Goal: Communication & Community: Answer question/provide support

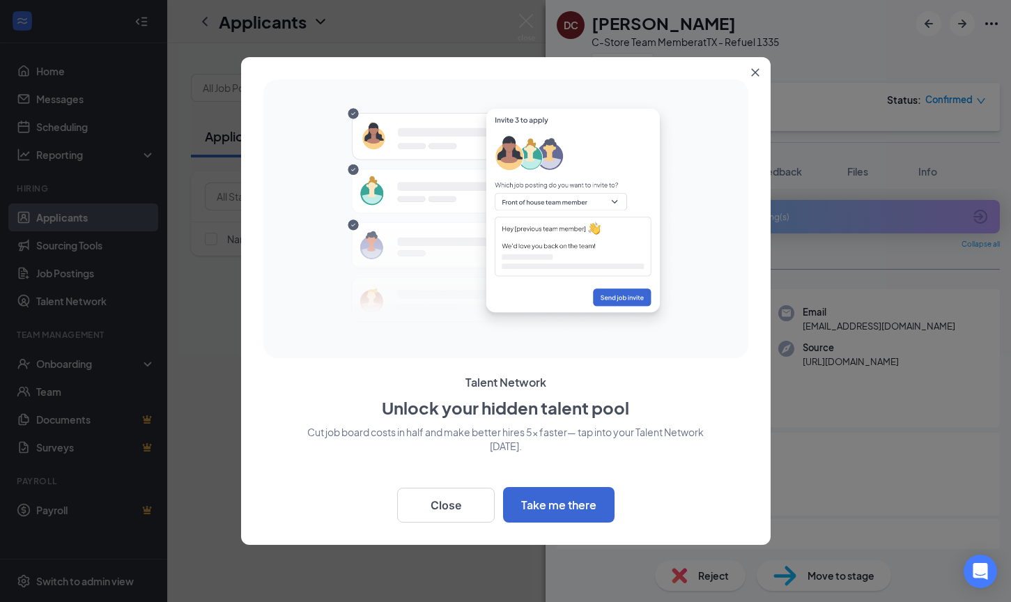
click at [753, 71] on icon "Close" at bounding box center [755, 72] width 8 height 8
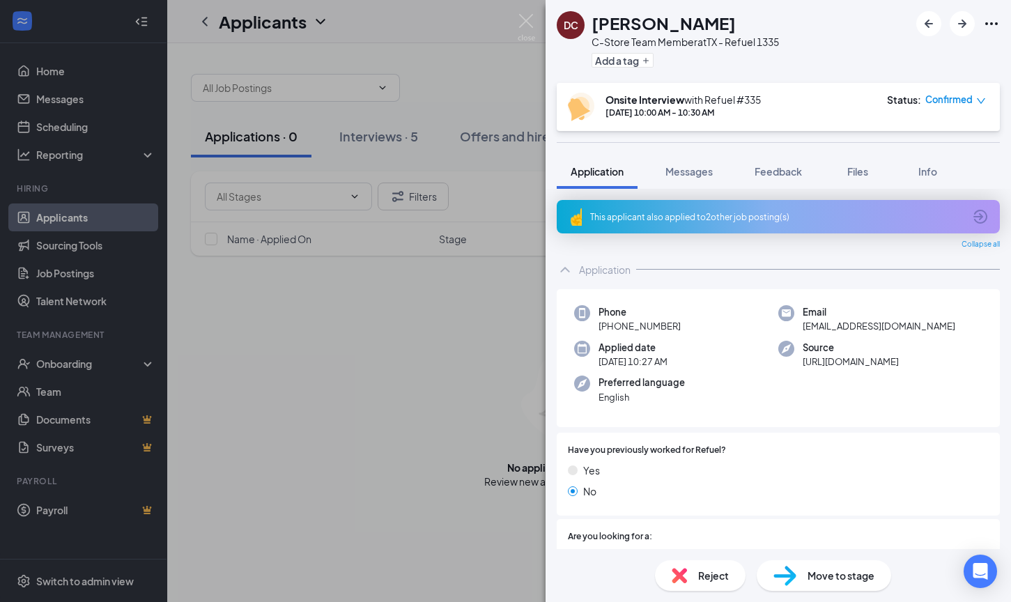
click at [982, 102] on icon "down" at bounding box center [981, 101] width 10 height 10
click at [777, 263] on div "Application" at bounding box center [778, 270] width 443 height 28
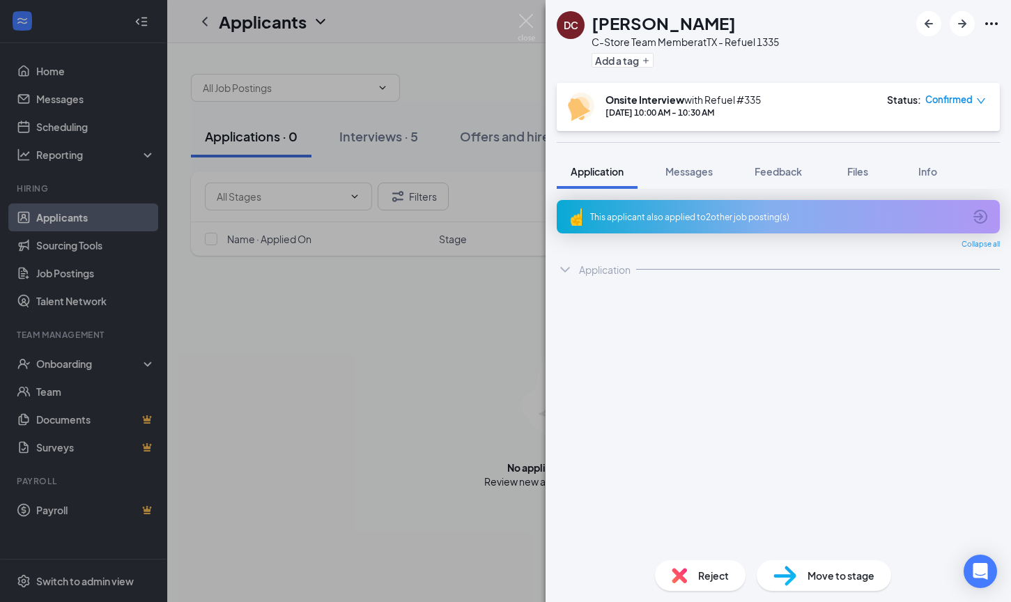
click at [777, 263] on div "Application" at bounding box center [778, 270] width 443 height 28
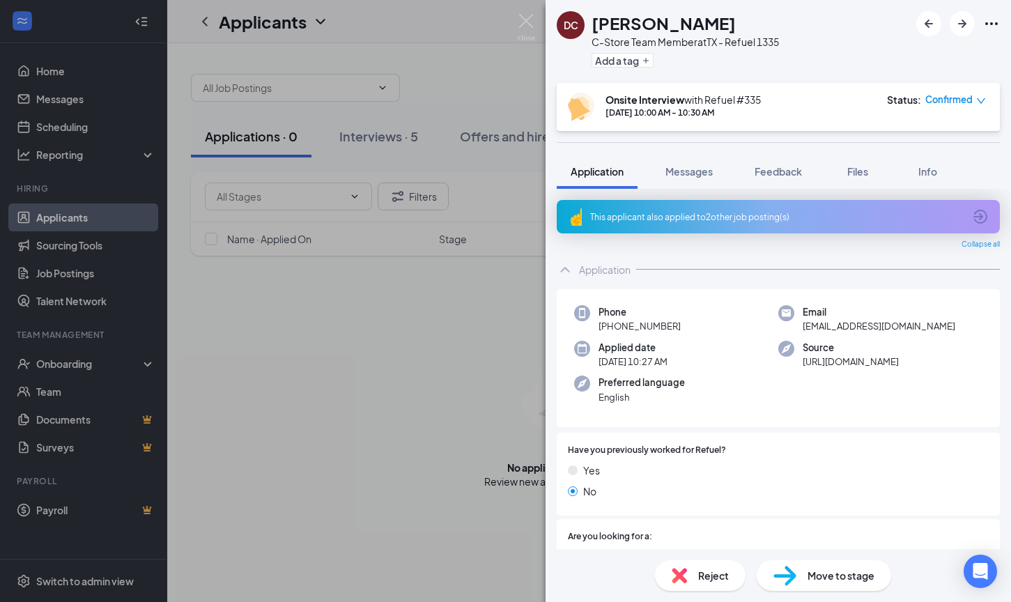
click at [700, 216] on div "This applicant also applied to 2 other job posting(s)" at bounding box center [777, 217] width 374 height 12
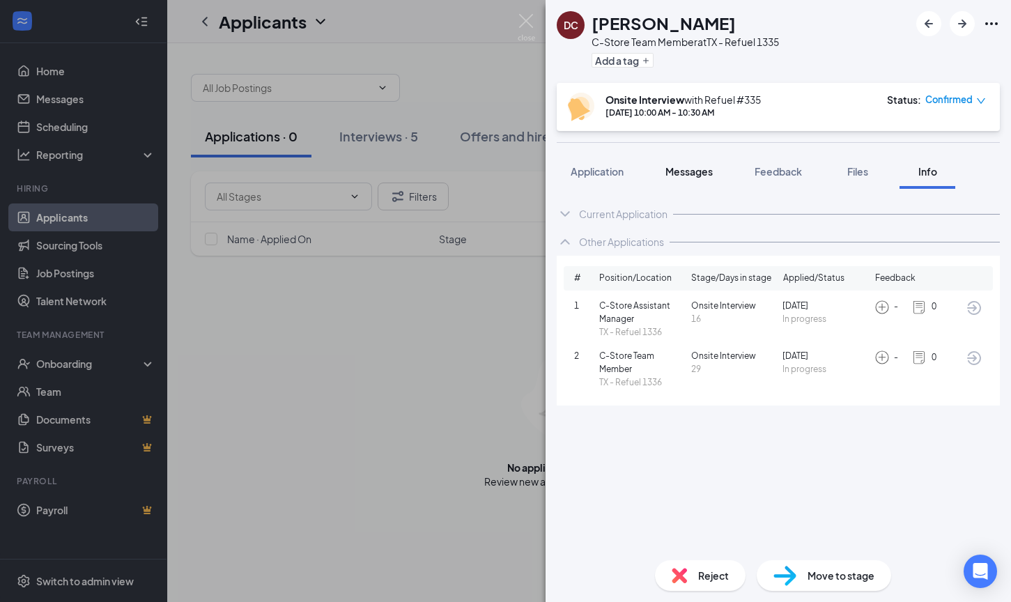
click at [693, 173] on span "Messages" at bounding box center [689, 171] width 47 height 13
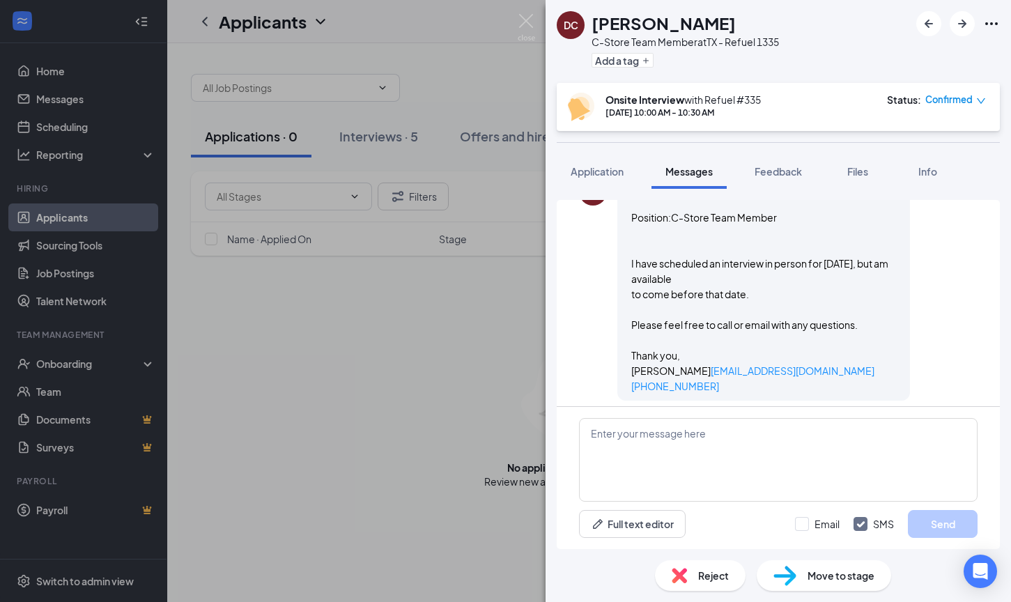
scroll to position [396, 0]
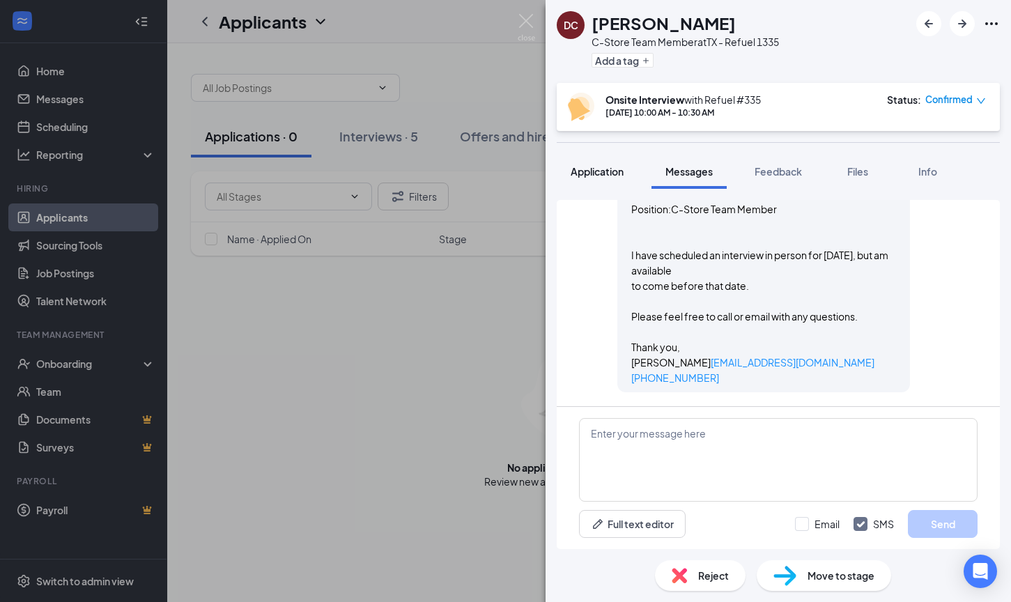
click at [590, 169] on span "Application" at bounding box center [597, 171] width 53 height 13
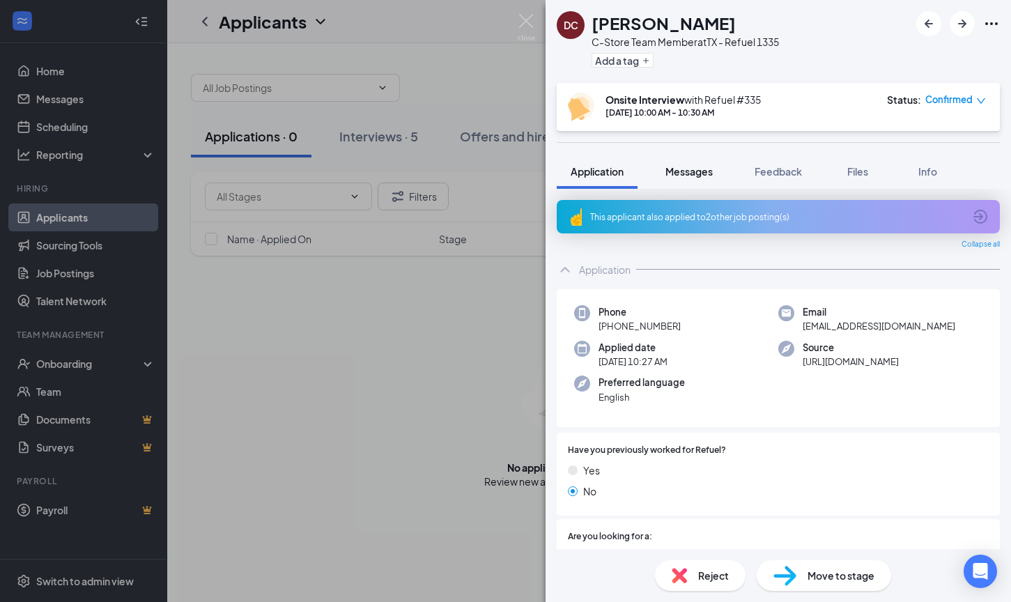
click at [694, 175] on span "Messages" at bounding box center [689, 171] width 47 height 13
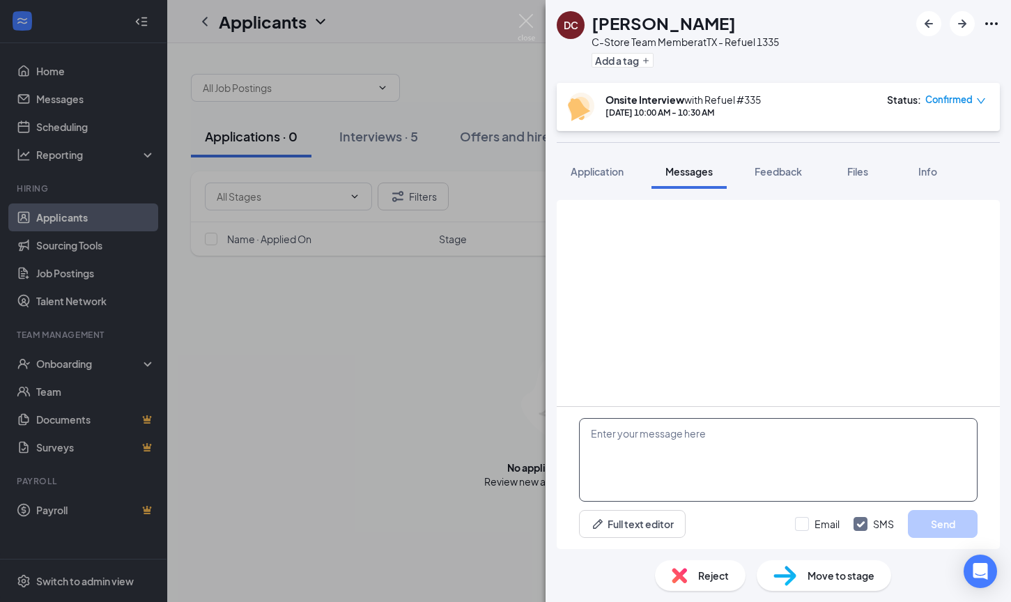
click at [701, 459] on textarea at bounding box center [778, 460] width 399 height 84
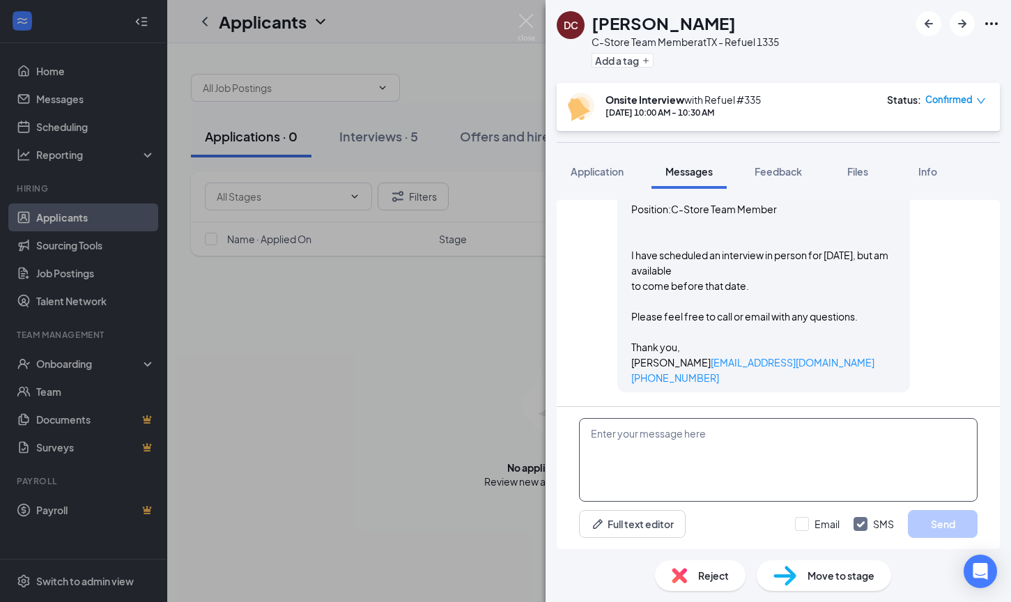
scroll to position [396, 0]
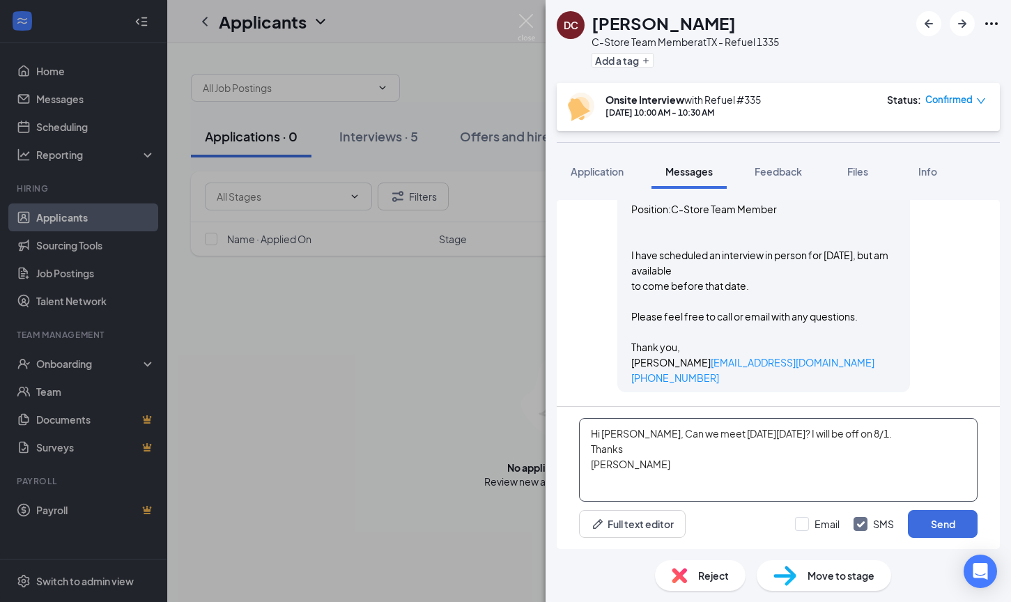
click at [635, 436] on textarea "Hi [PERSON_NAME], Can we meet [DATE][DATE]? I will be off on 8/1. Thanks [PERSO…" at bounding box center [778, 460] width 399 height 84
click at [640, 429] on textarea "Hi [PERSON_NAME], Can we meet [DATE][DATE]? I will be off on 8/1. Thanks [PERSO…" at bounding box center [778, 460] width 399 height 84
click at [651, 464] on textarea "Hi [PERSON_NAME], Can we meet [DATE][DATE]? I will be off on 8/1. Thanks [PERSO…" at bounding box center [778, 460] width 399 height 84
click at [620, 482] on textarea "Hi [PERSON_NAME], Can we meet [DATE][DATE]? I will be off on 8/1. Thanks [PERSO…" at bounding box center [778, 460] width 399 height 84
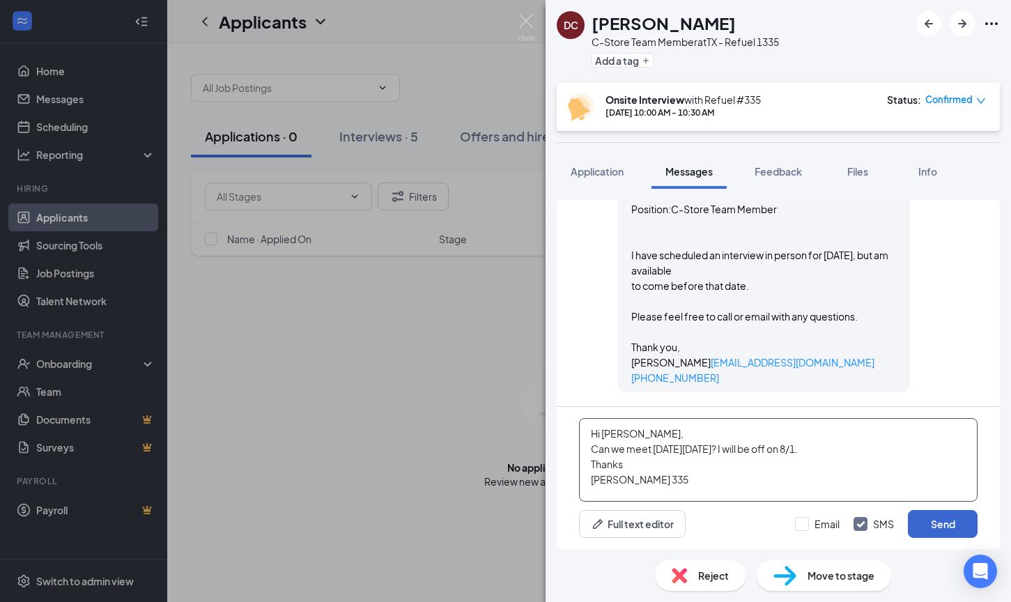
type textarea "Hi [PERSON_NAME], Can we meet [DATE][DATE]? I will be off on 8/1. Thanks [PERSO…"
click at [940, 523] on button "Send" at bounding box center [943, 524] width 70 height 28
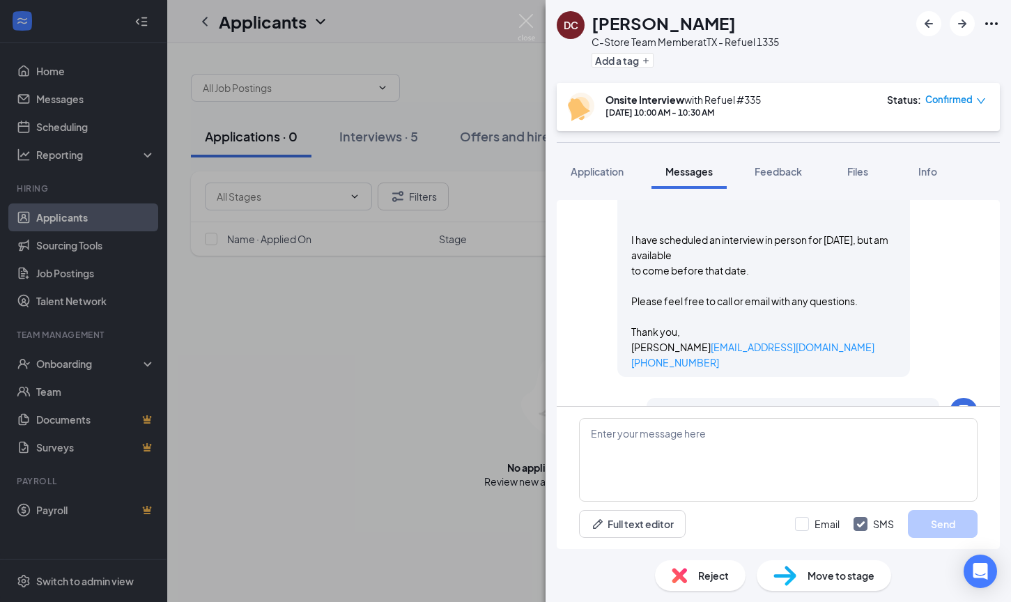
scroll to position [531, 0]
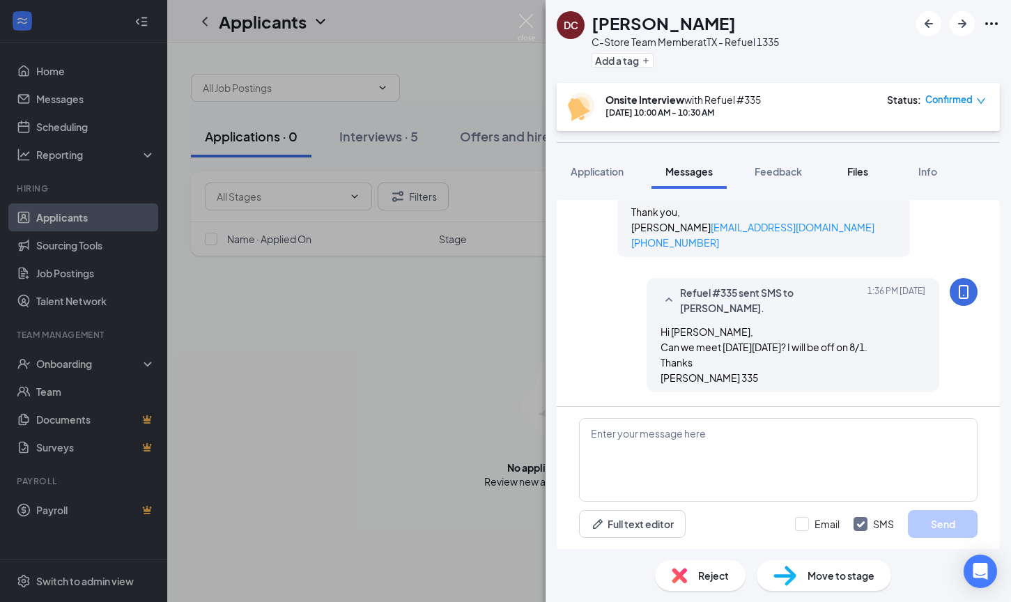
click at [857, 171] on span "Files" at bounding box center [857, 171] width 21 height 13
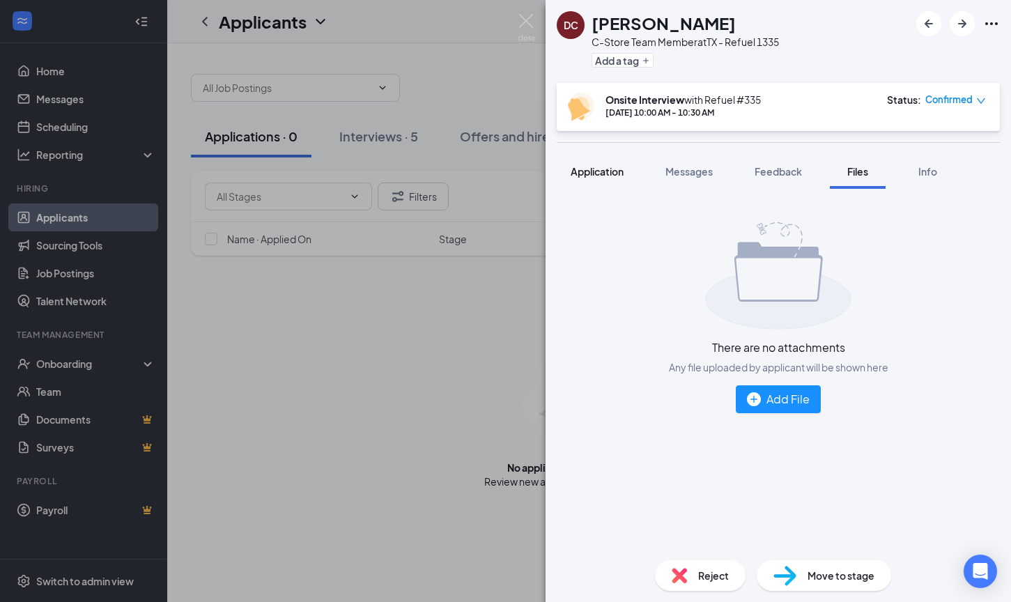
click at [600, 169] on span "Application" at bounding box center [597, 171] width 53 height 13
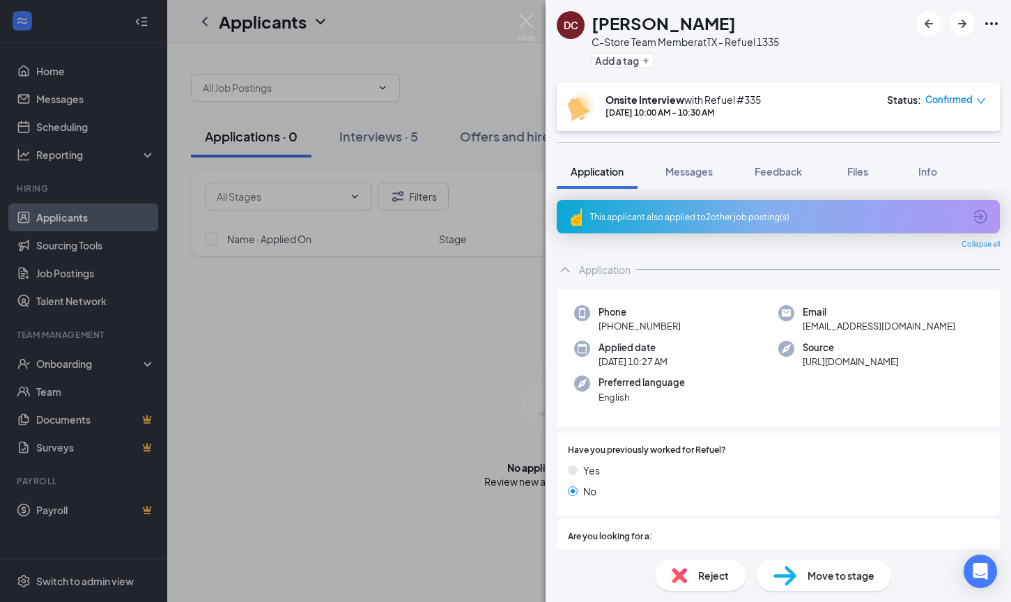
click at [285, 442] on div "DC [PERSON_NAME] C-Store Team Member at [GEOGRAPHIC_DATA] - Refuel 1335 Add a t…" at bounding box center [505, 301] width 1011 height 602
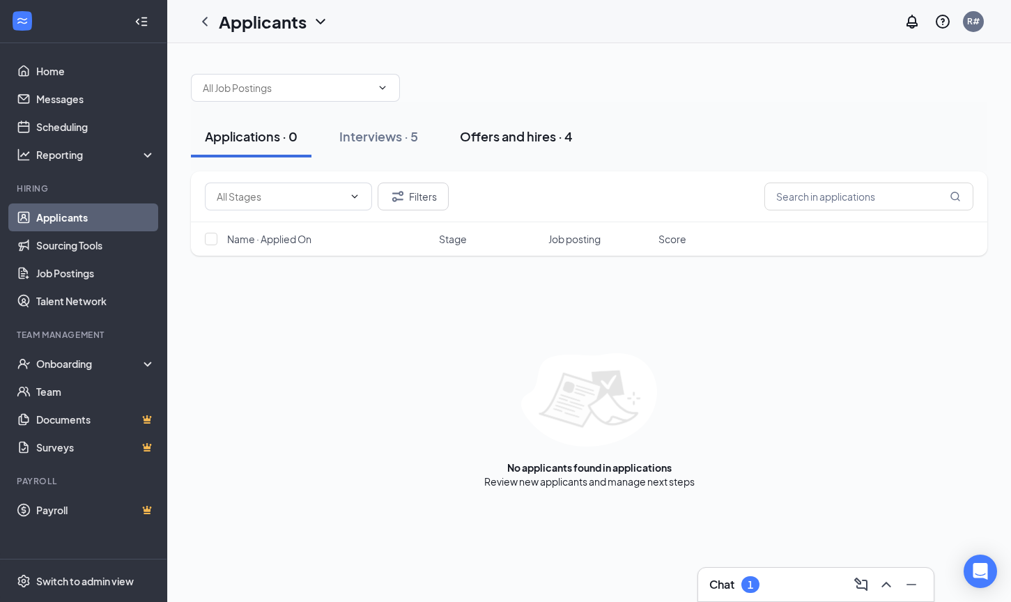
click at [539, 137] on div "Offers and hires · 4" at bounding box center [516, 136] width 113 height 17
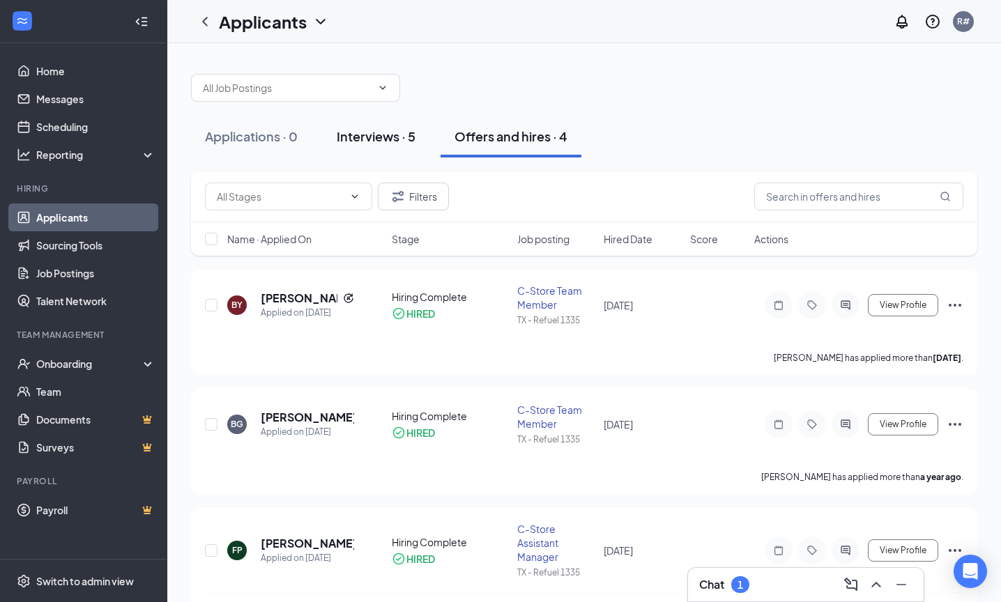
click at [383, 139] on div "Interviews · 5" at bounding box center [376, 136] width 79 height 17
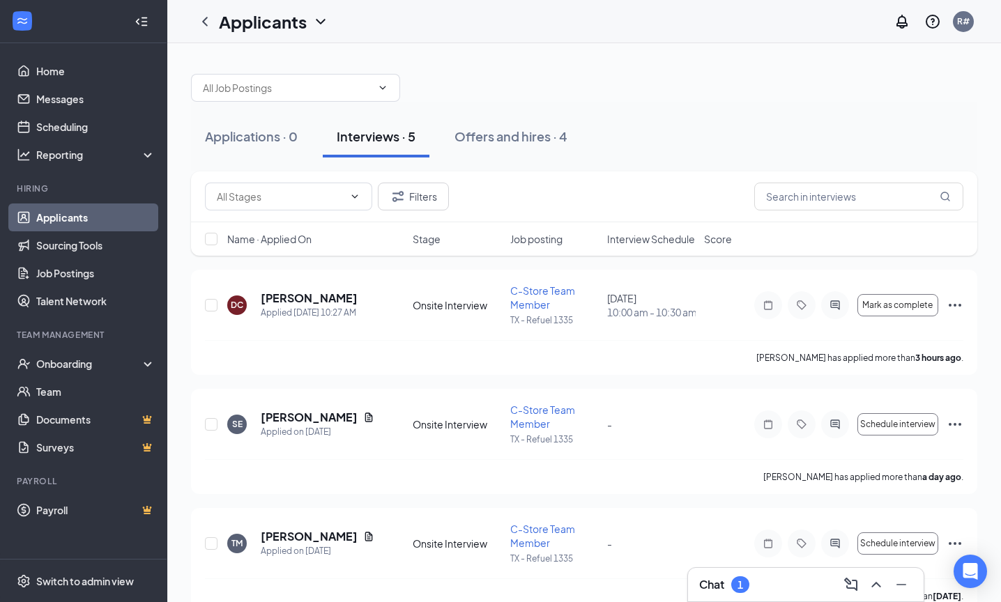
drag, startPoint x: 494, startPoint y: 135, endPoint x: 686, endPoint y: 115, distance: 192.7
click at [686, 115] on div "Applications · 0 Interviews · 5 Offers and hires · 4" at bounding box center [584, 137] width 786 height 70
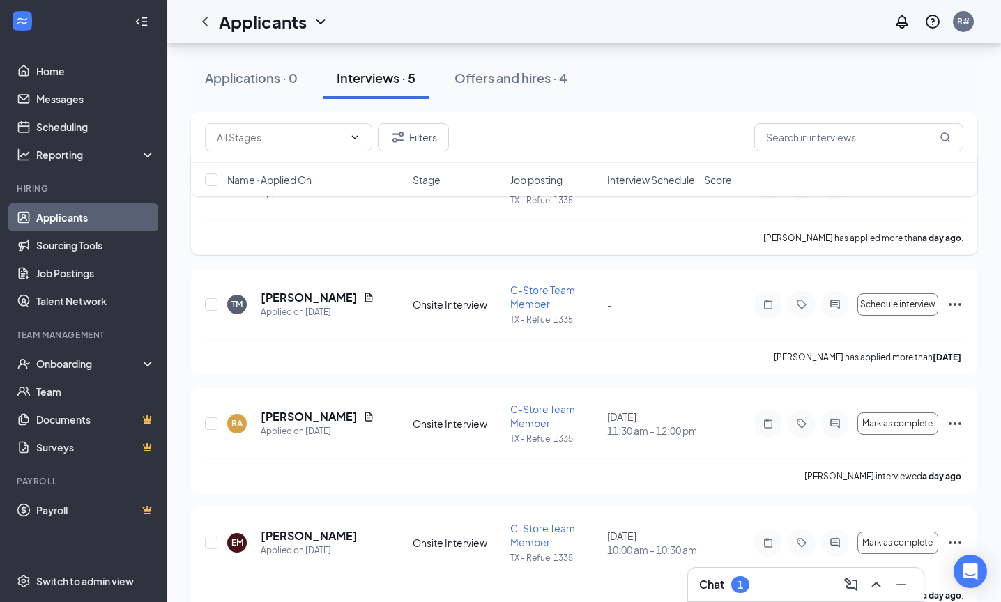
scroll to position [266, 0]
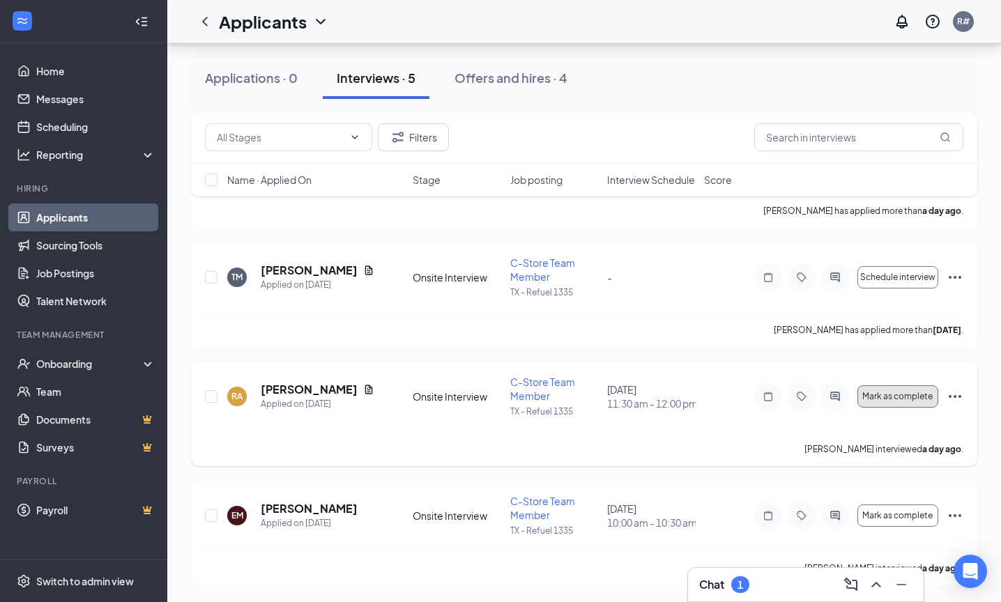
click at [878, 387] on button "Mark as complete" at bounding box center [897, 396] width 81 height 22
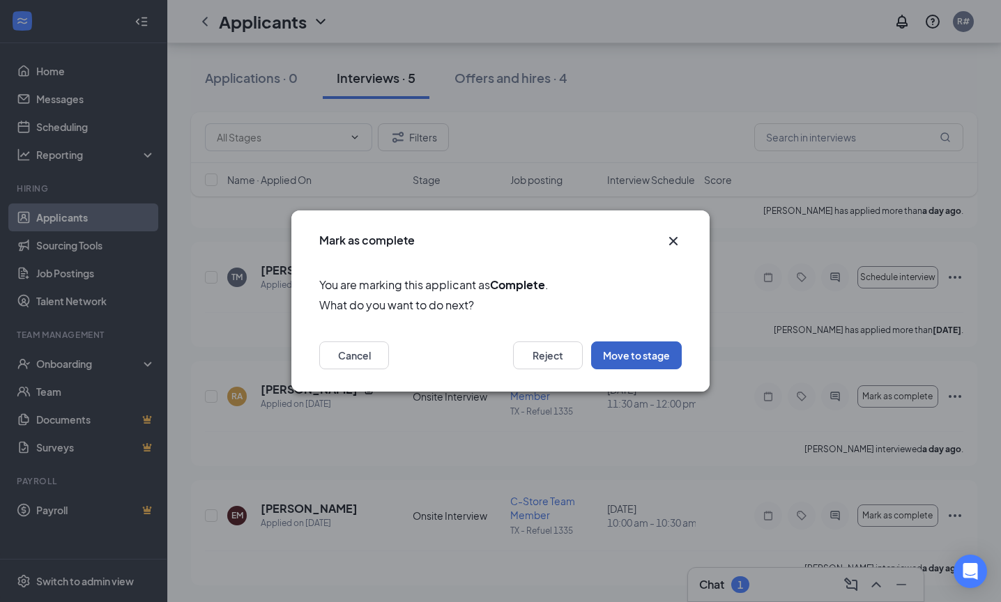
click at [637, 355] on button "Move to stage" at bounding box center [636, 355] width 91 height 28
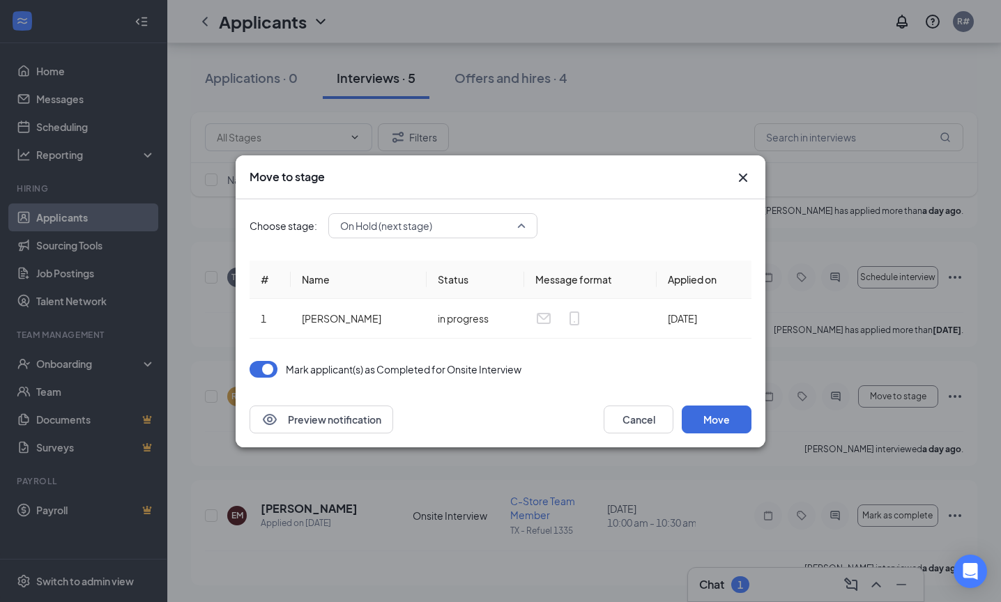
click at [528, 226] on div "On Hold (next stage)" at bounding box center [432, 225] width 209 height 25
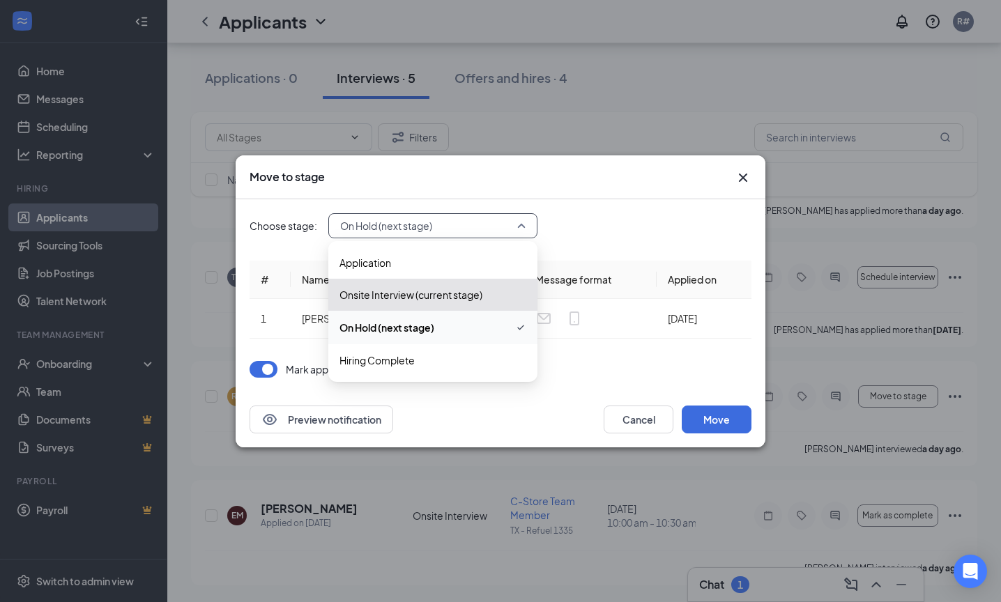
click at [445, 325] on span "On Hold (next stage)" at bounding box center [432, 327] width 187 height 17
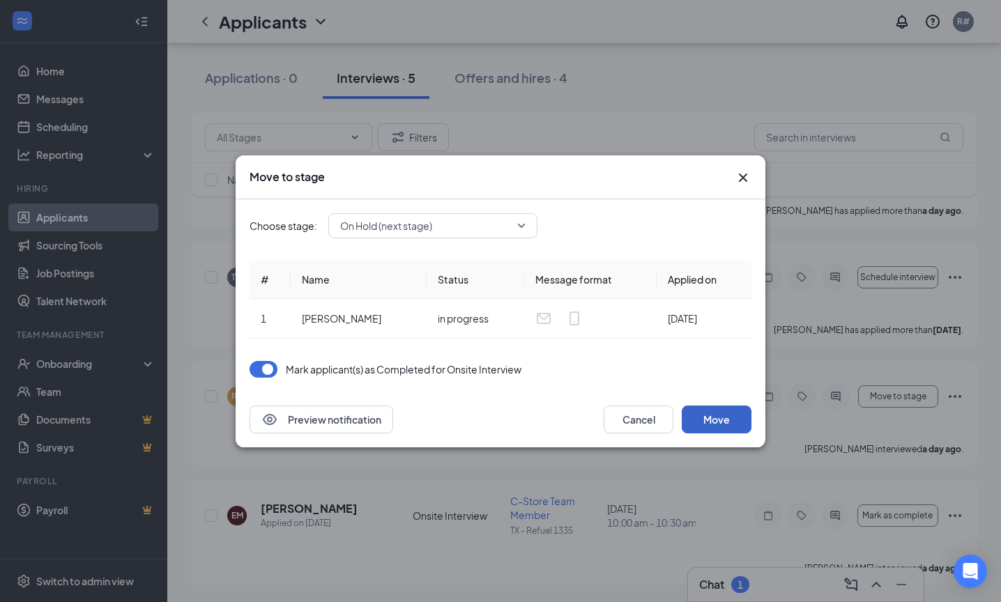
click at [707, 421] on button "Move" at bounding box center [717, 420] width 70 height 28
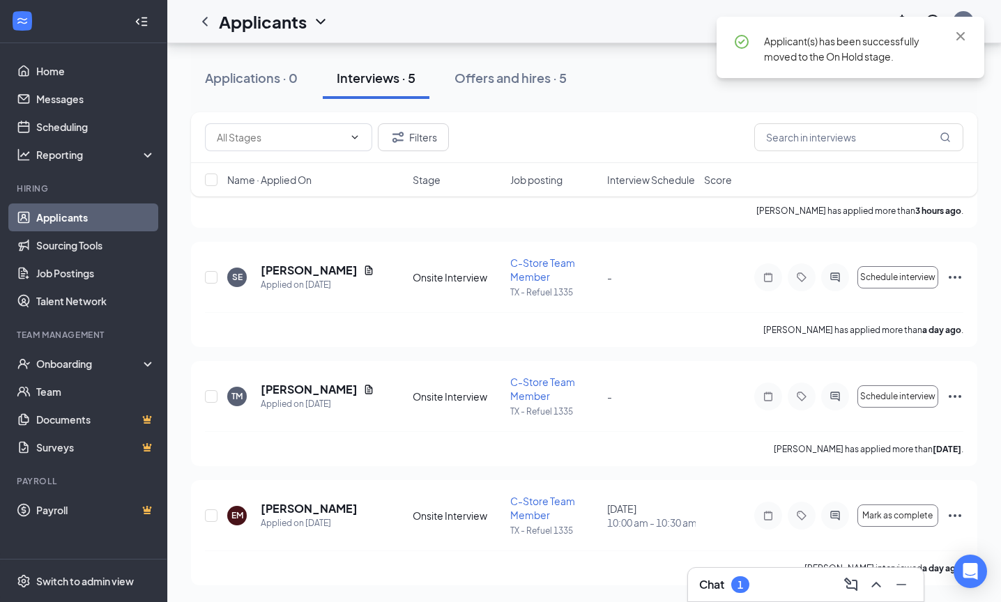
scroll to position [147, 0]
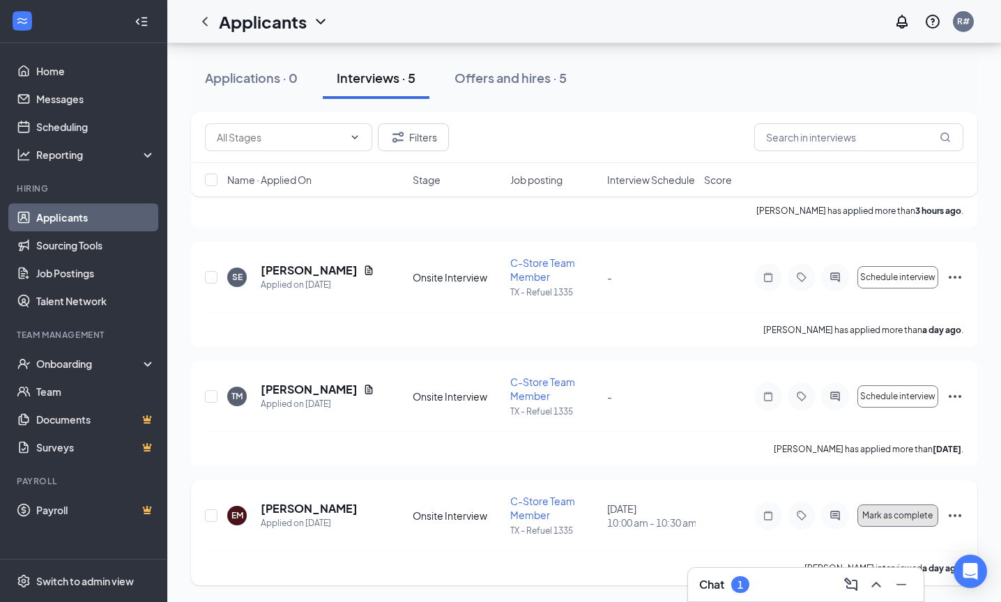
click at [892, 518] on span "Mark as complete" at bounding box center [897, 516] width 70 height 10
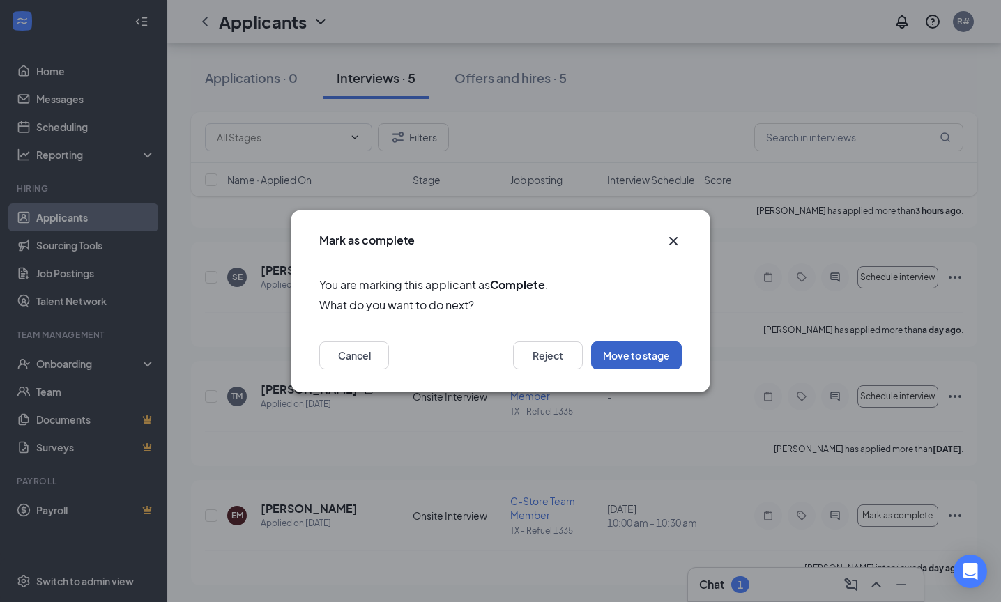
click at [615, 357] on button "Move to stage" at bounding box center [636, 355] width 91 height 28
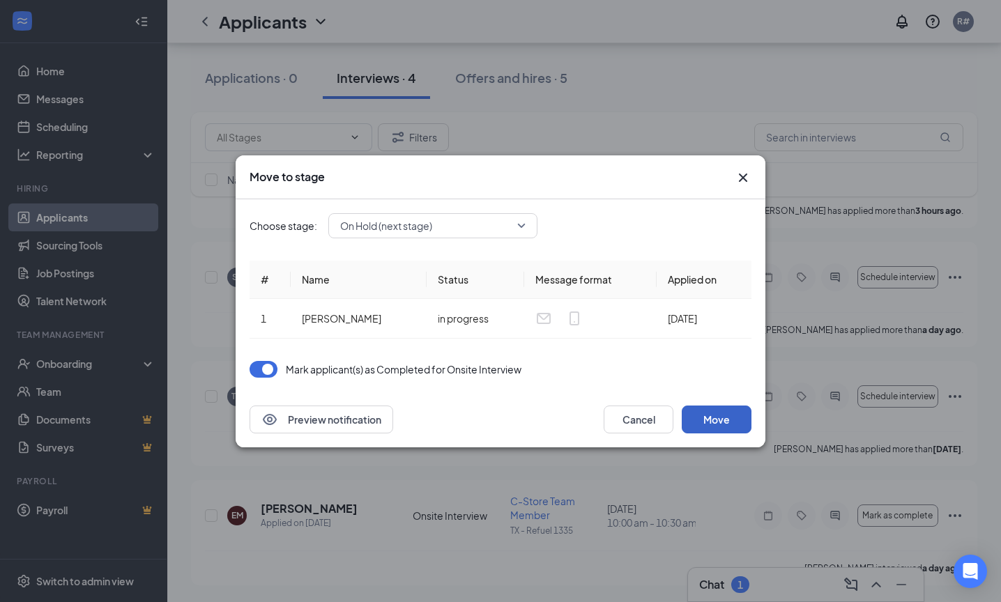
click at [724, 424] on button "Move" at bounding box center [717, 420] width 70 height 28
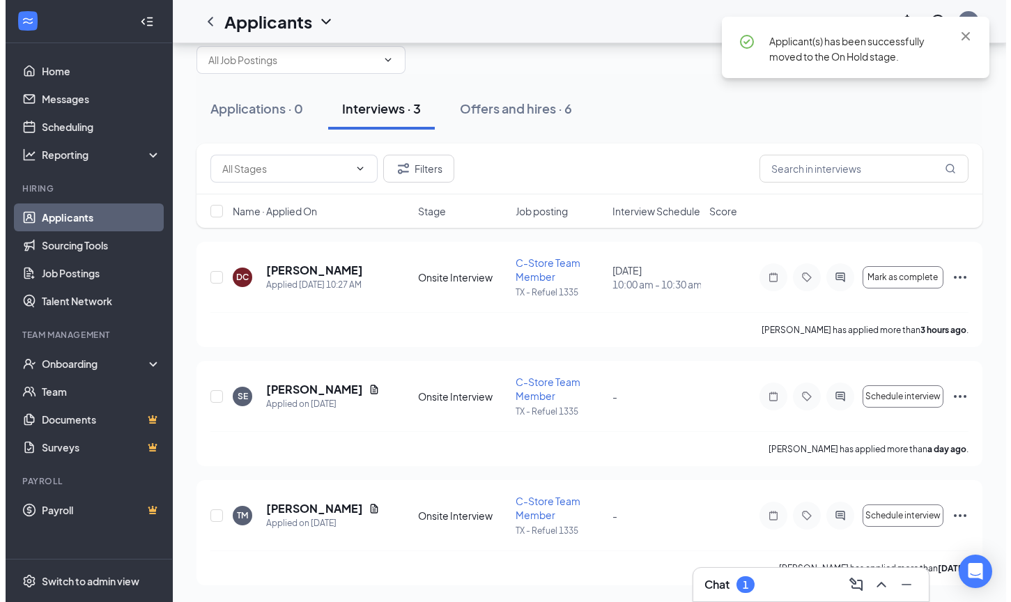
scroll to position [28, 0]
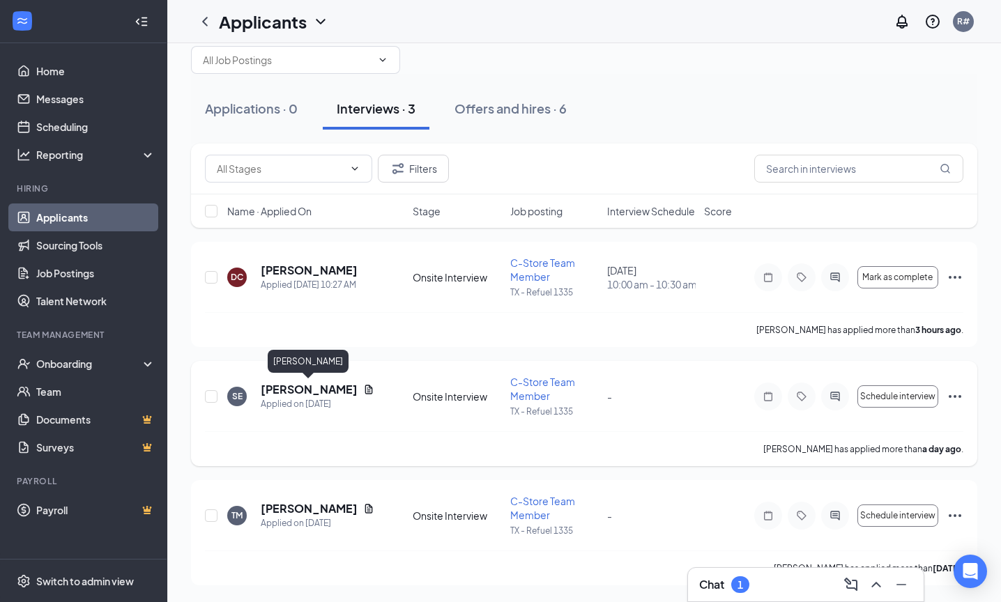
click at [272, 387] on h5 "[PERSON_NAME]" at bounding box center [309, 389] width 97 height 15
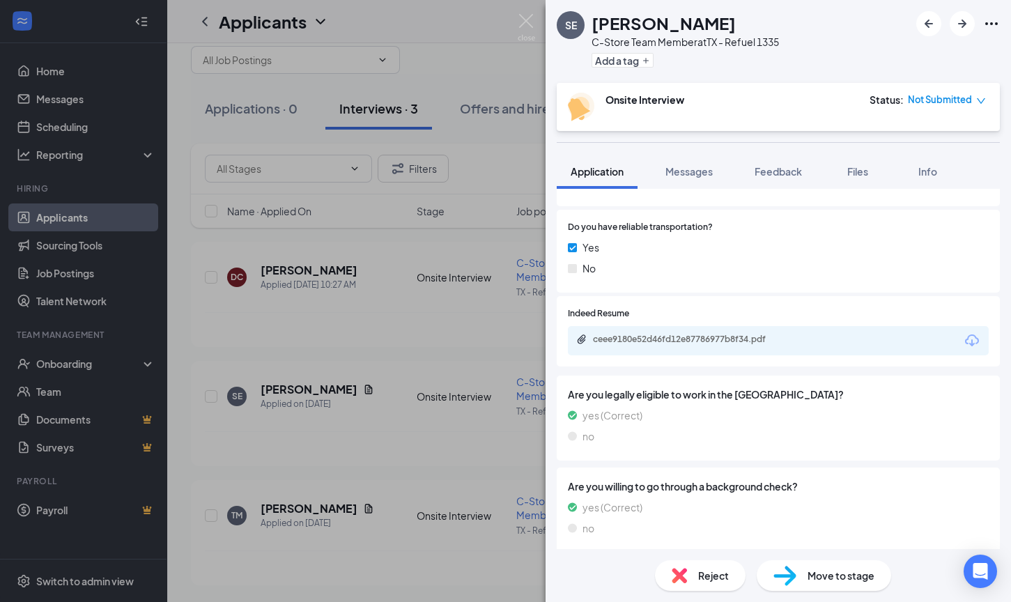
scroll to position [804, 0]
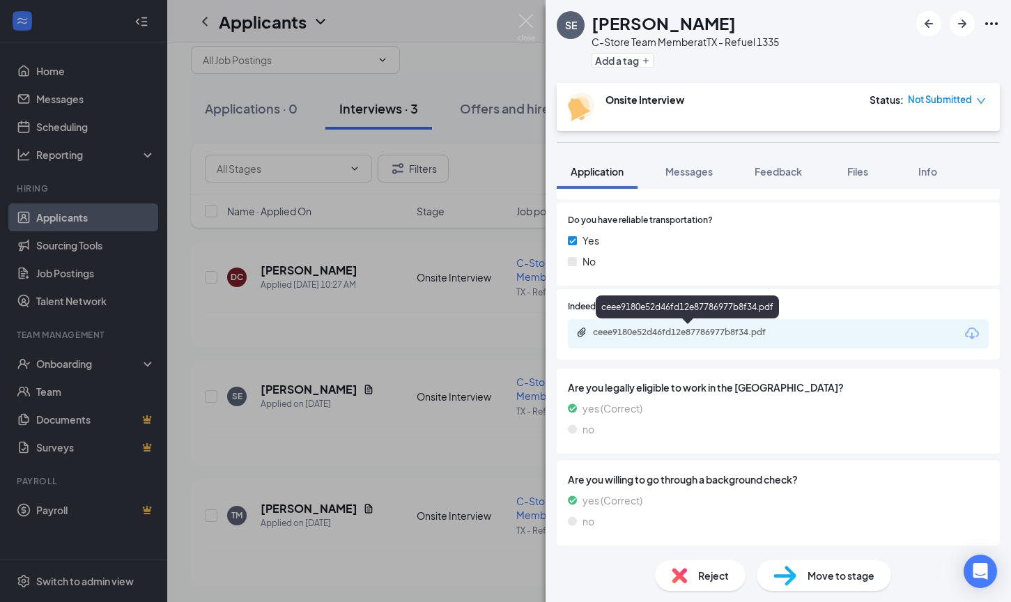
click at [726, 332] on div "ceee9180e52d46fd12e87786977b8f34.pdf" at bounding box center [690, 332] width 195 height 11
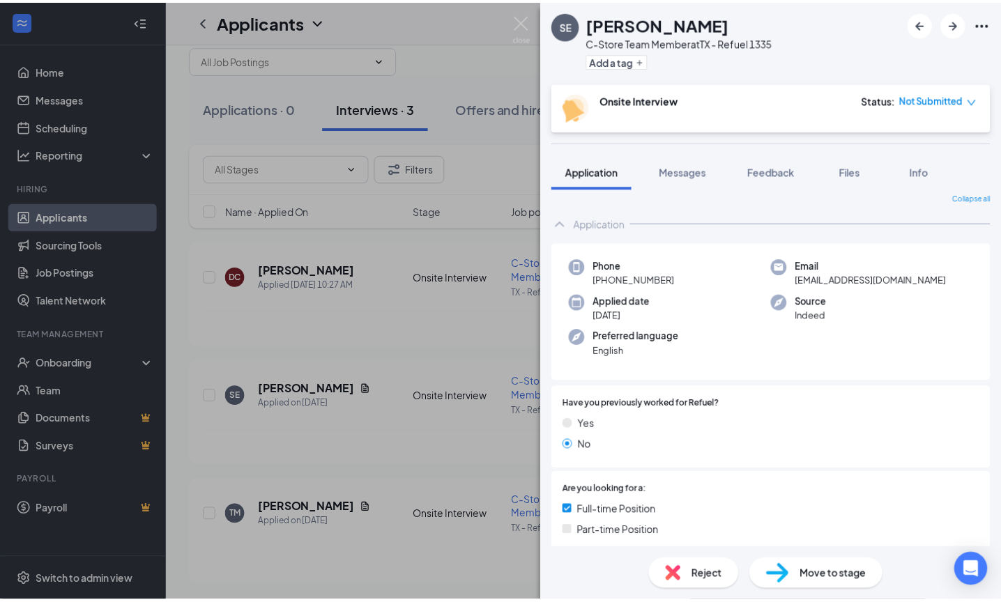
scroll to position [0, 0]
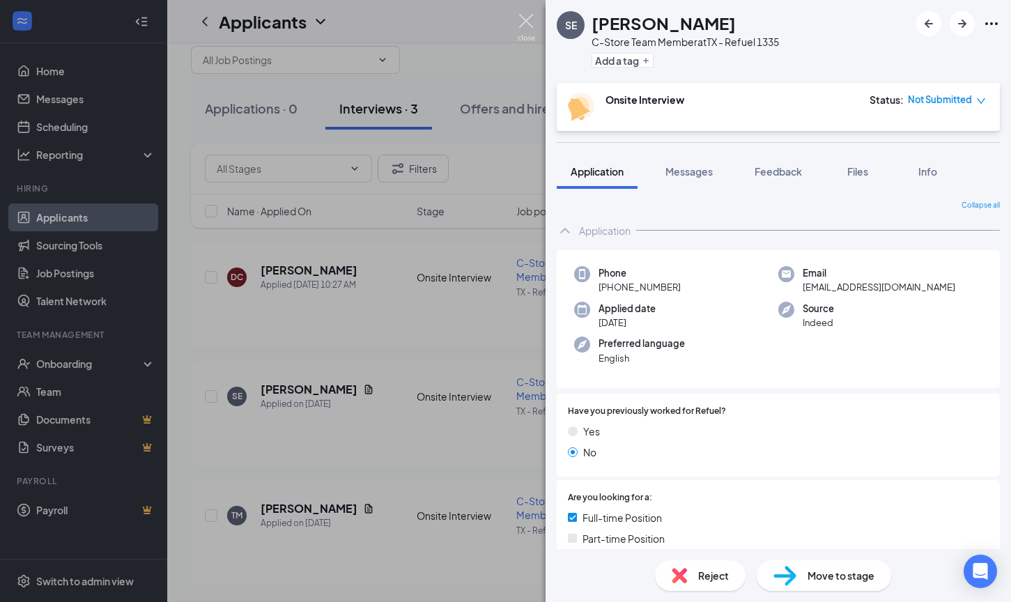
click at [530, 22] on img at bounding box center [526, 27] width 17 height 27
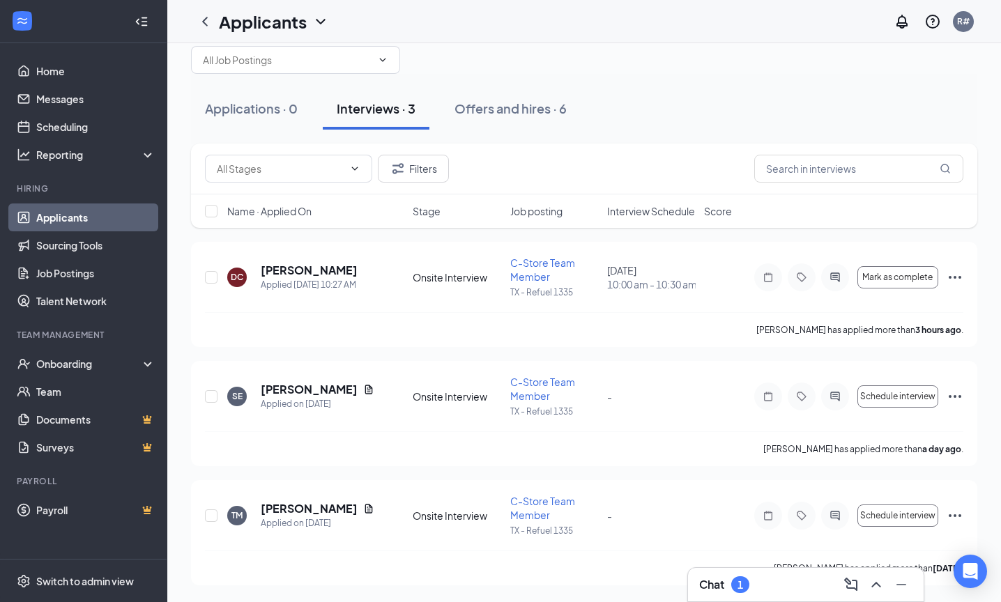
click at [712, 584] on h3 "Chat" at bounding box center [711, 584] width 25 height 15
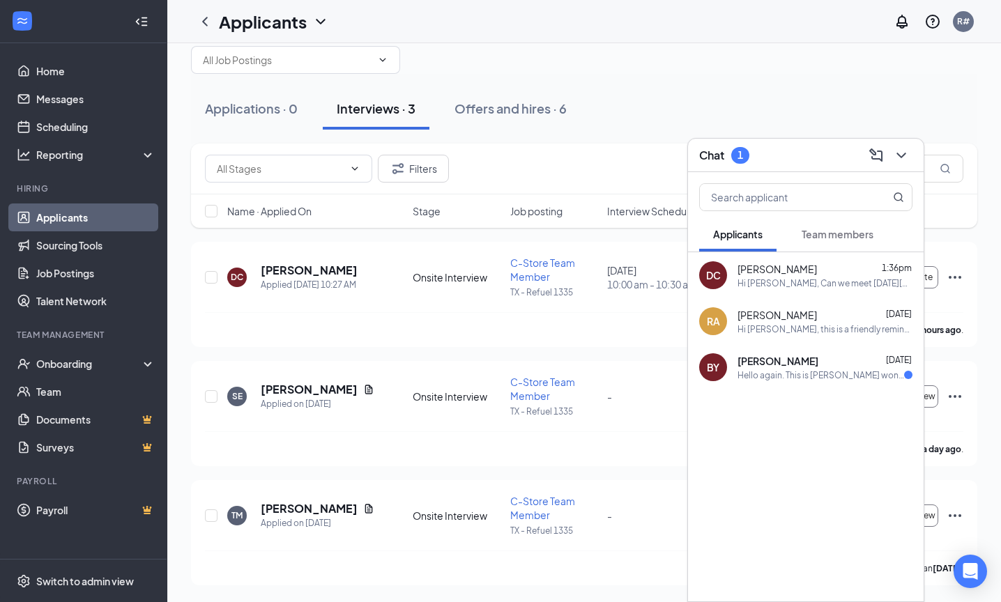
click at [801, 381] on div "BY [PERSON_NAME] [DATE] Hello again. This is [PERSON_NAME] wondering if I am st…" at bounding box center [806, 367] width 236 height 46
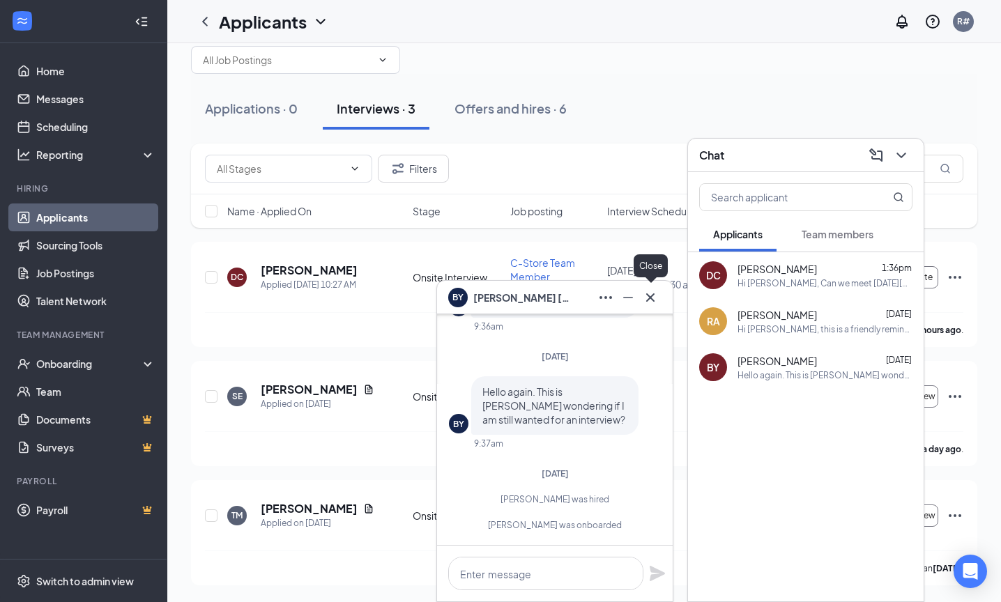
click at [649, 298] on icon "Cross" at bounding box center [650, 297] width 17 height 17
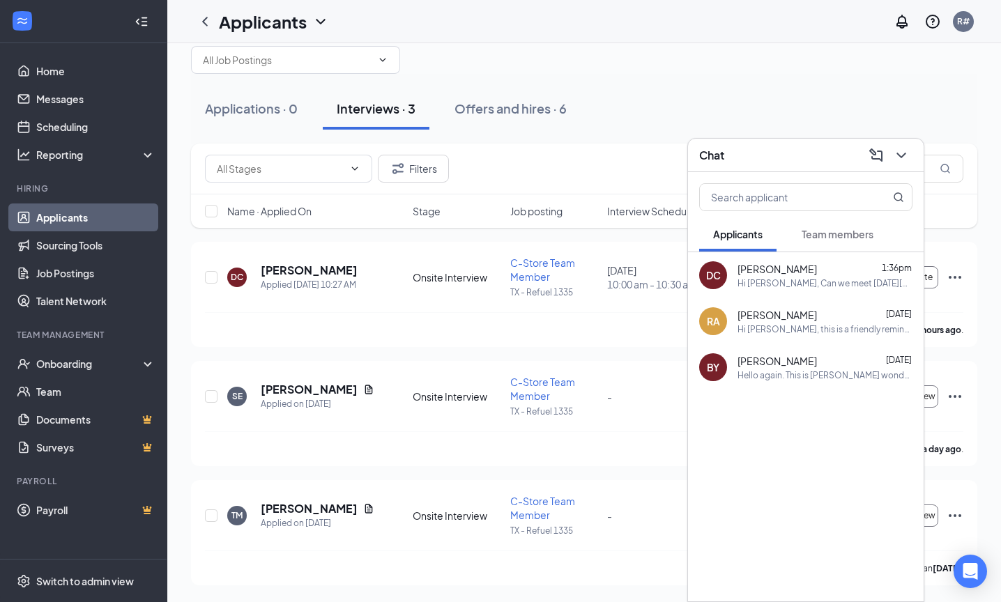
click at [820, 332] on div "Hi [PERSON_NAME], this is a friendly reminder. Your interview with Refuel Marke…" at bounding box center [824, 329] width 175 height 12
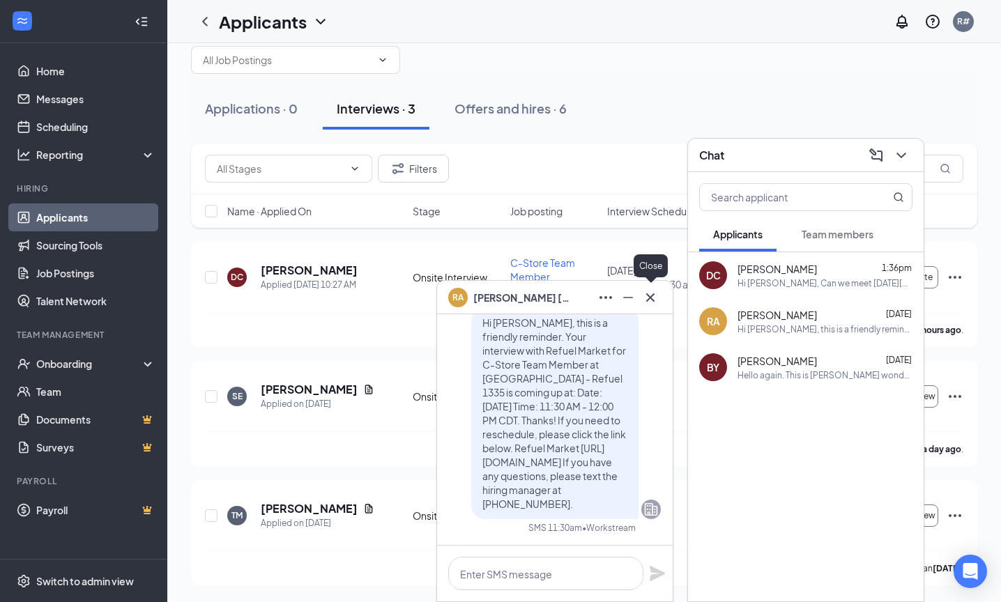
click at [652, 295] on icon "Cross" at bounding box center [650, 297] width 8 height 8
